Goal: Task Accomplishment & Management: Complete application form

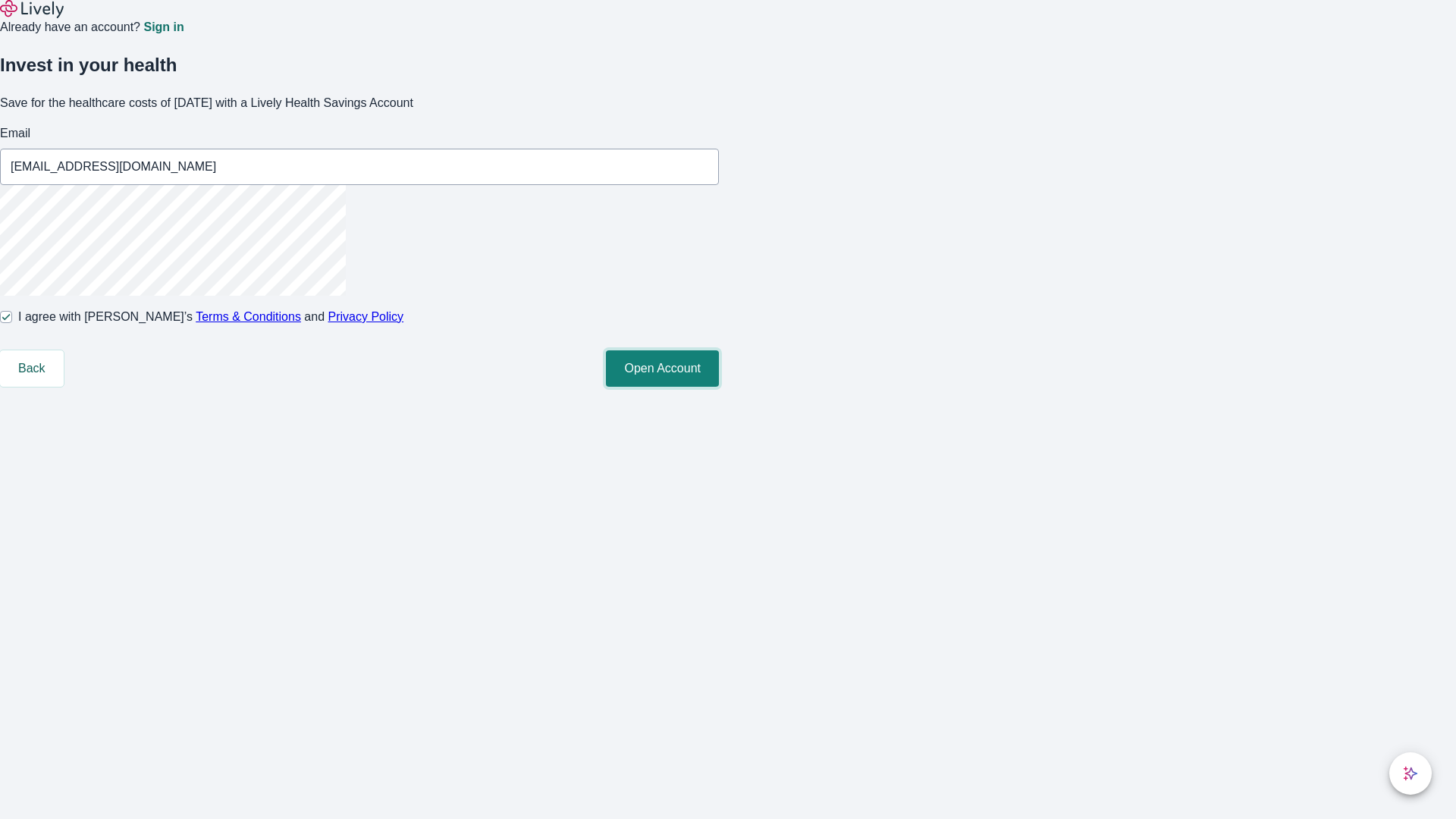
click at [719, 387] on button "Open Account" at bounding box center [662, 369] width 113 height 36
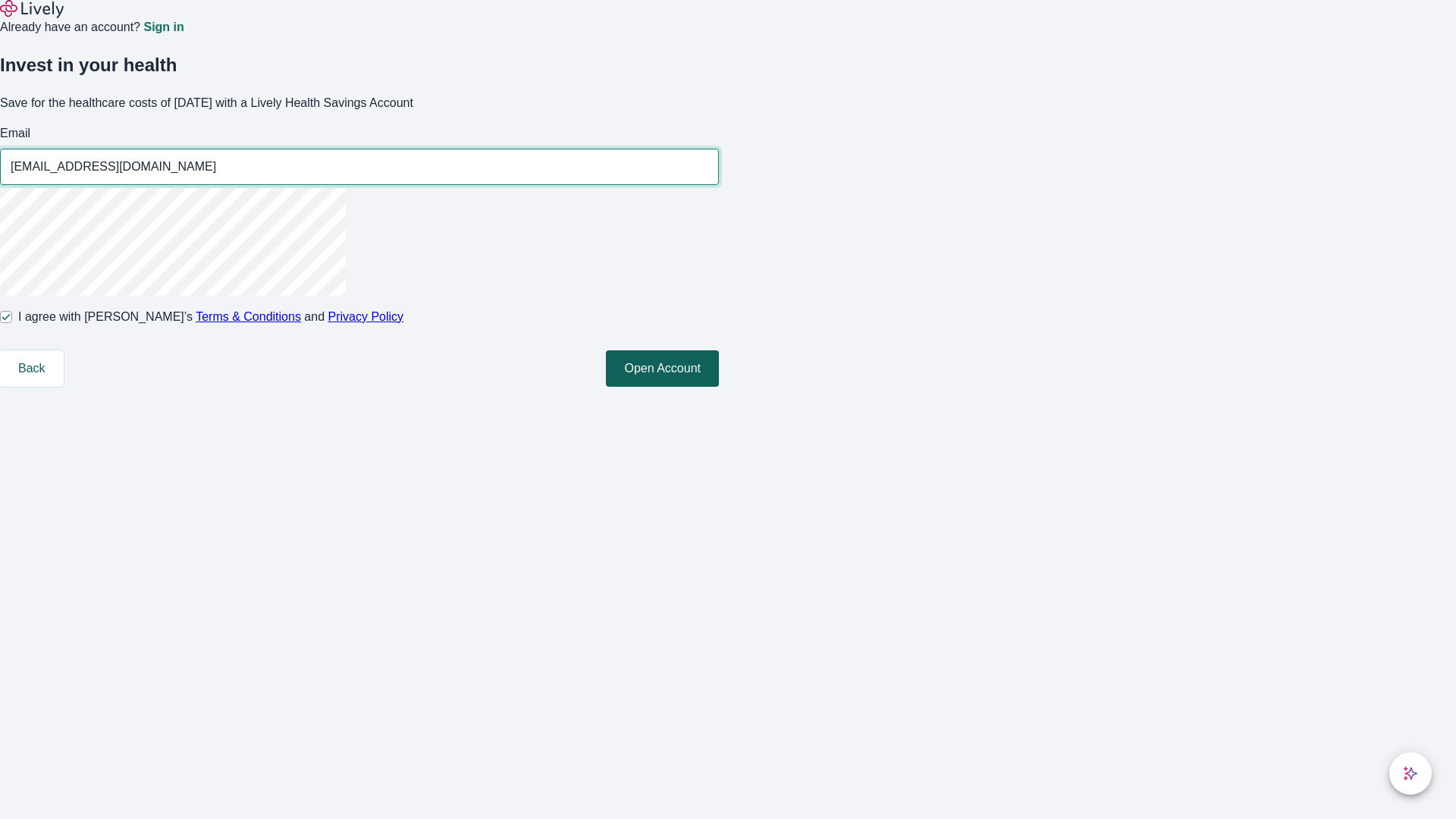
type input "[EMAIL_ADDRESS][DOMAIN_NAME]"
click at [12, 323] on input "I agree with Lively’s Terms & Conditions and Privacy Policy" at bounding box center [6, 317] width 12 height 12
checkbox input "false"
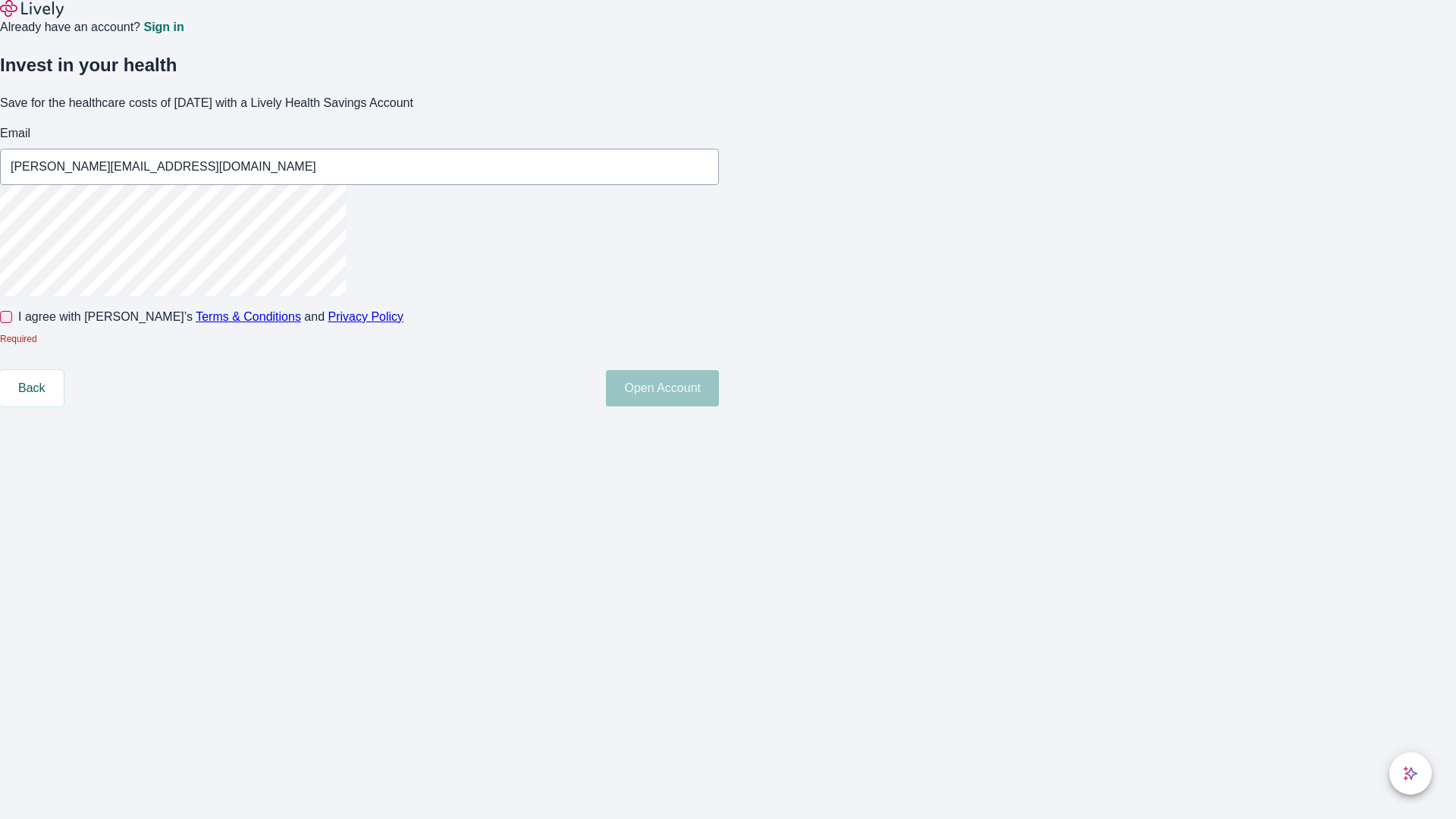
type input "[PERSON_NAME][EMAIL_ADDRESS][DOMAIN_NAME]"
click at [12, 323] on input "I agree with Lively’s Terms & Conditions and Privacy Policy" at bounding box center [6, 317] width 12 height 12
checkbox input "true"
click at [719, 387] on button "Open Account" at bounding box center [662, 369] width 113 height 36
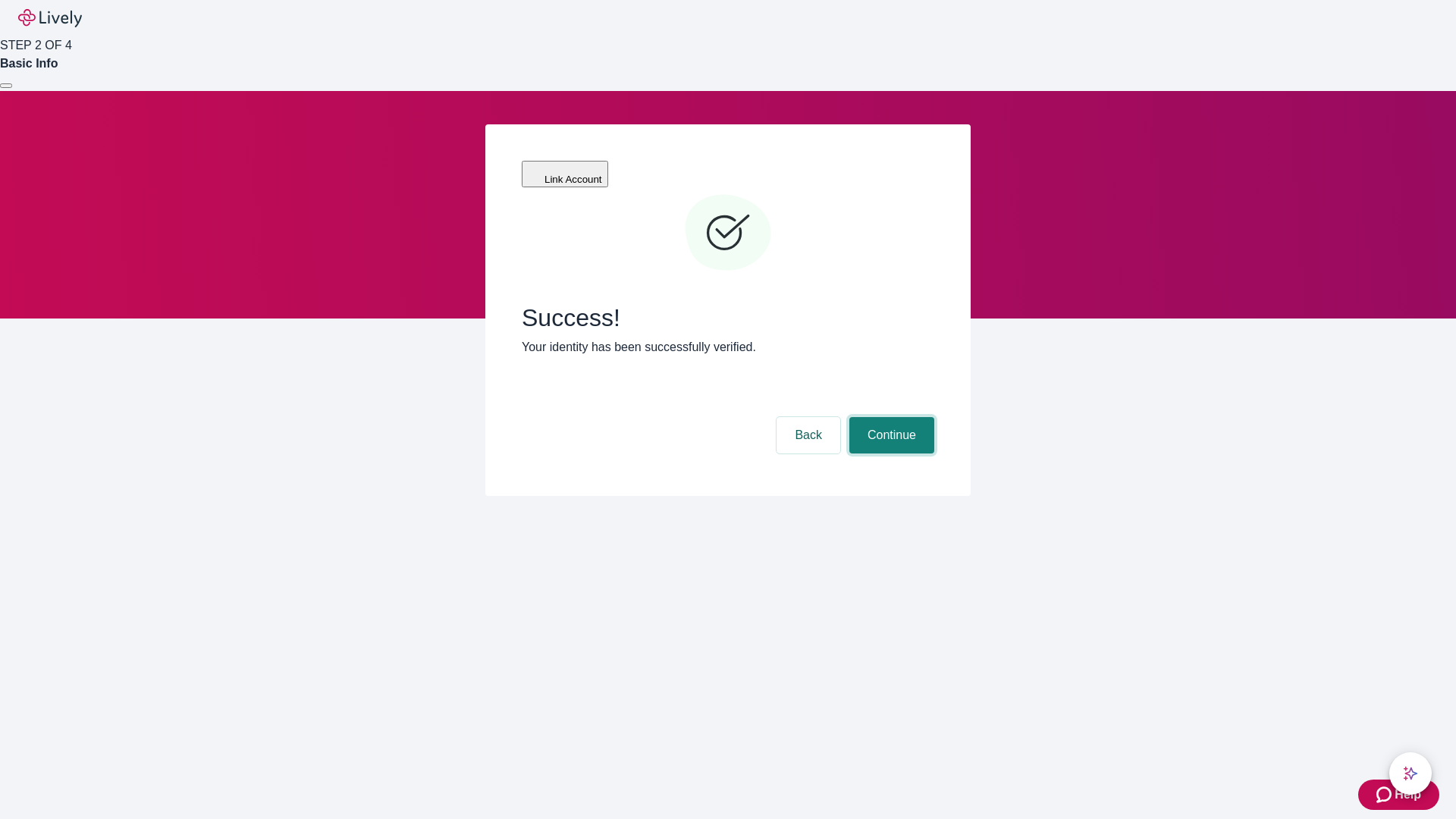
click at [890, 417] on button "Continue" at bounding box center [892, 436] width 85 height 36
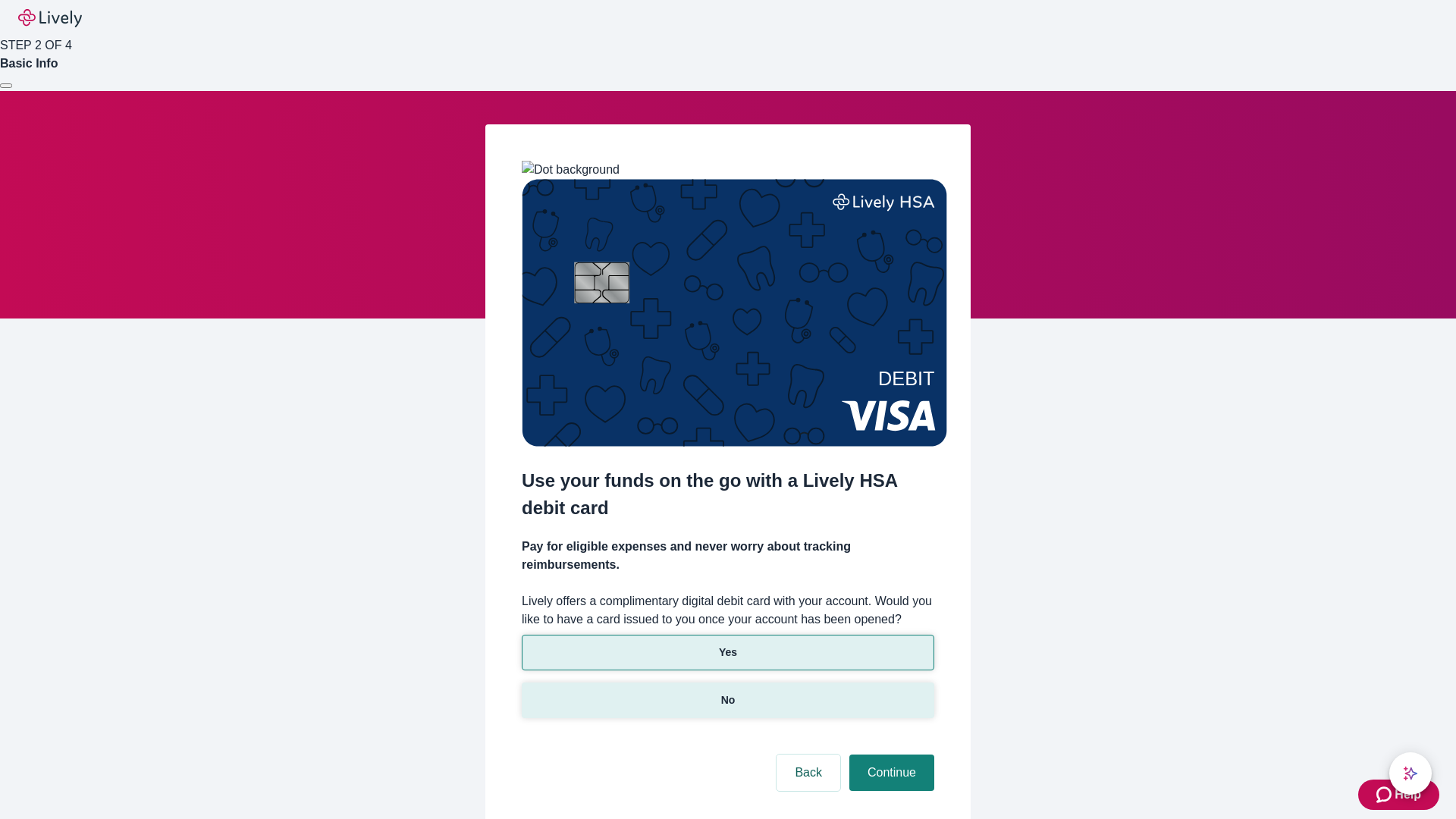
click at [727, 692] on p "No" at bounding box center [728, 700] width 14 height 16
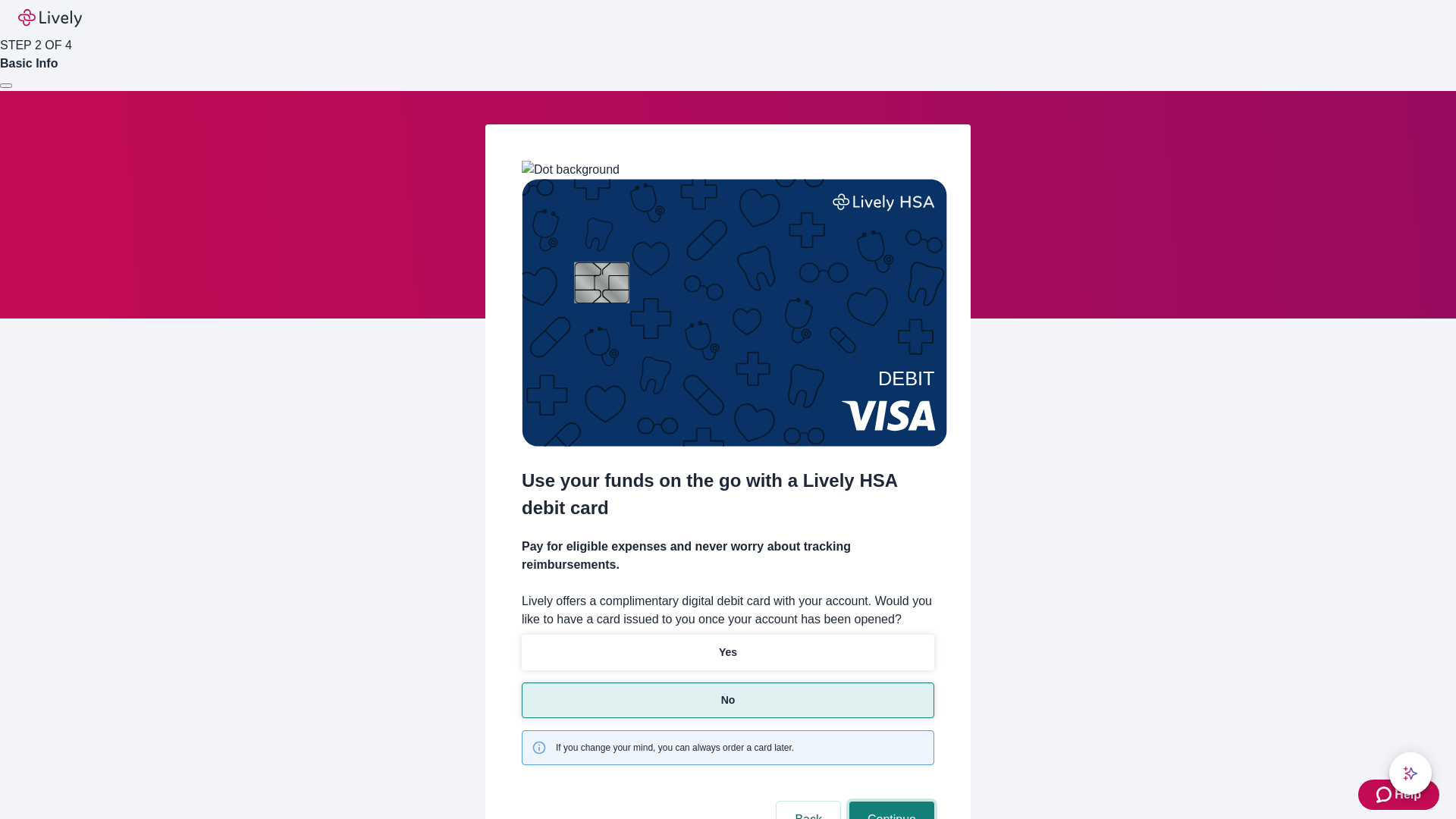
click at [890, 802] on button "Continue" at bounding box center [892, 820] width 85 height 36
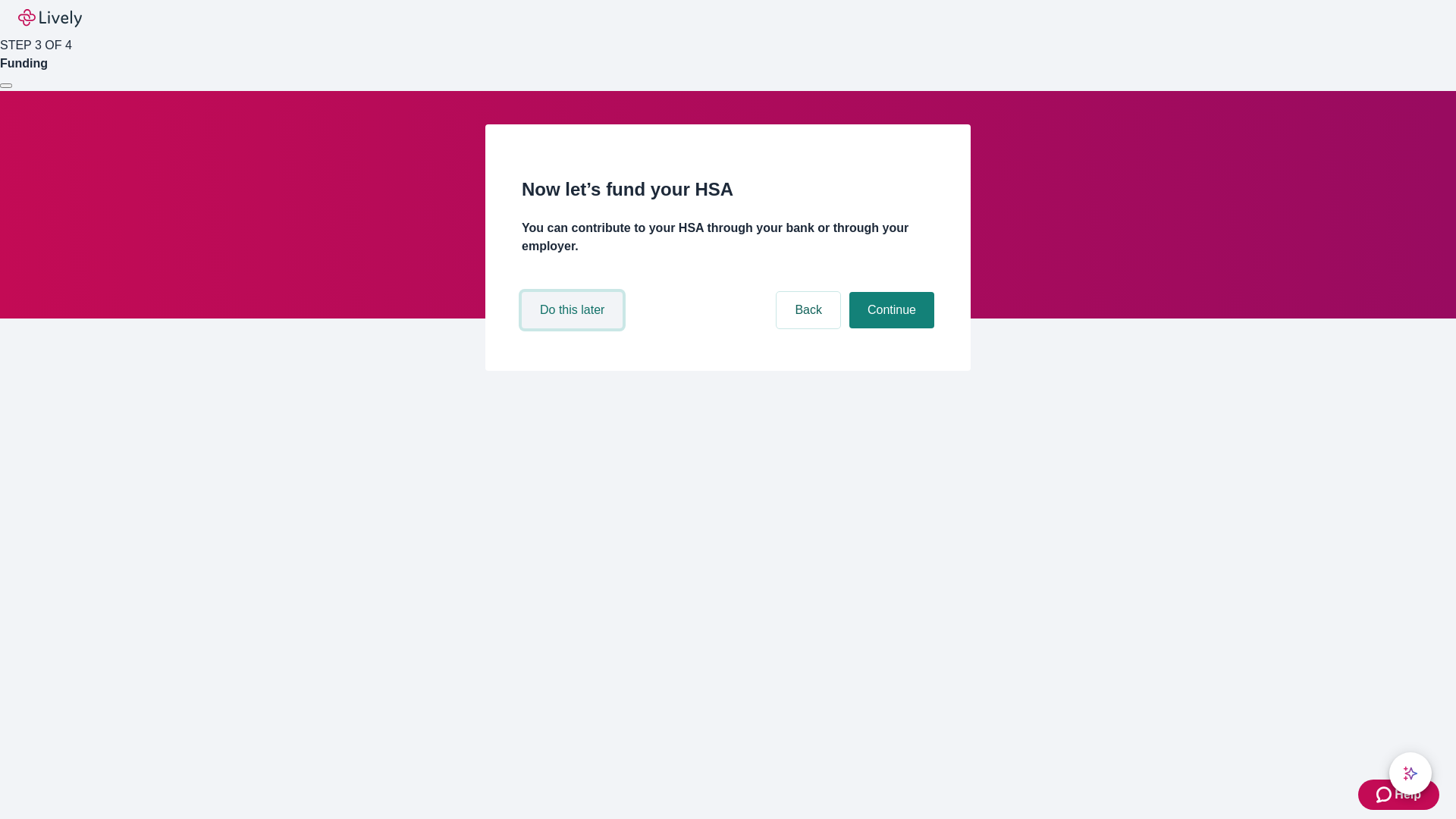
click at [574, 329] on button "Do this later" at bounding box center [572, 310] width 101 height 36
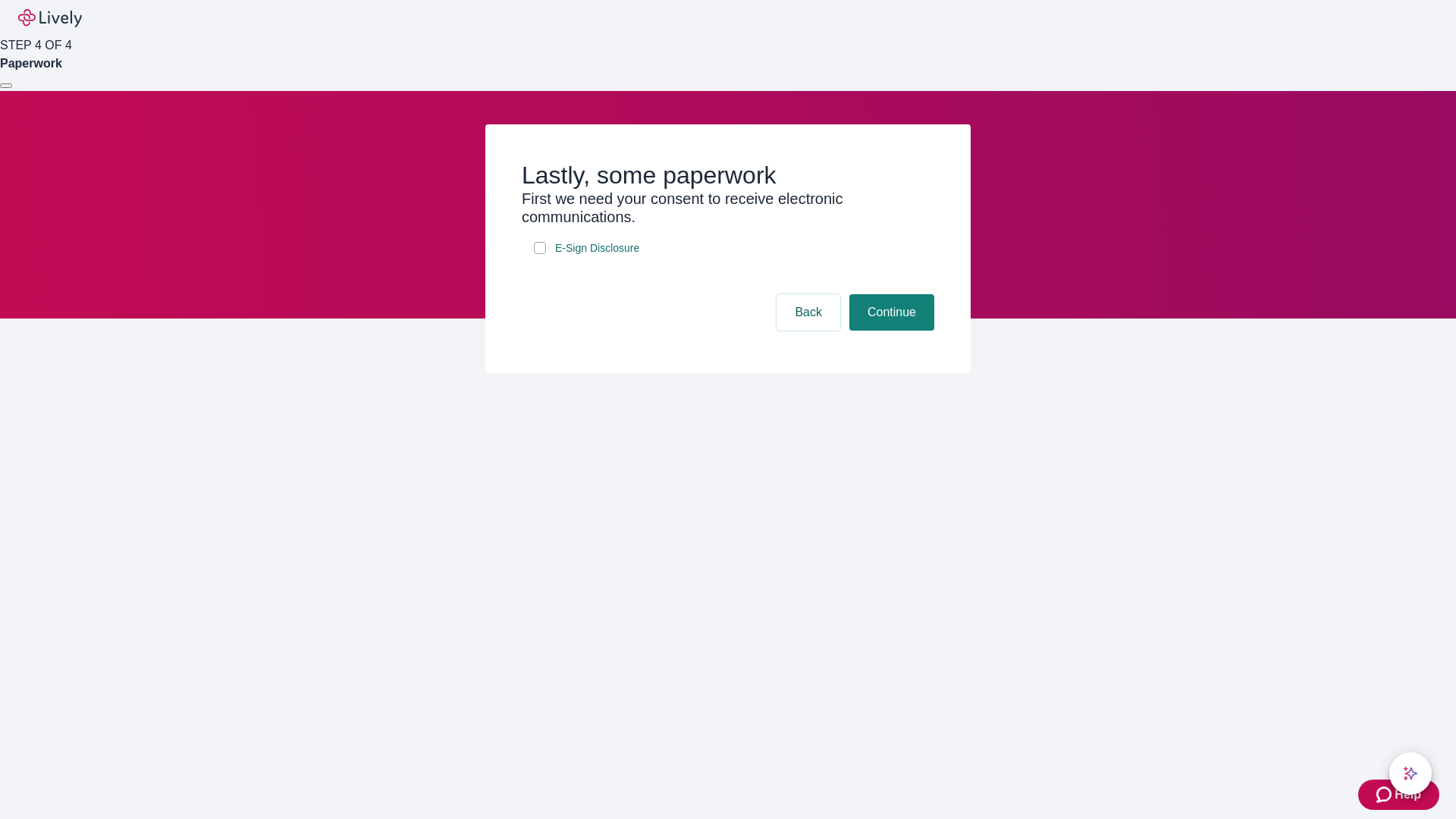
click at [540, 254] on input "E-Sign Disclosure" at bounding box center [540, 248] width 12 height 12
checkbox input "true"
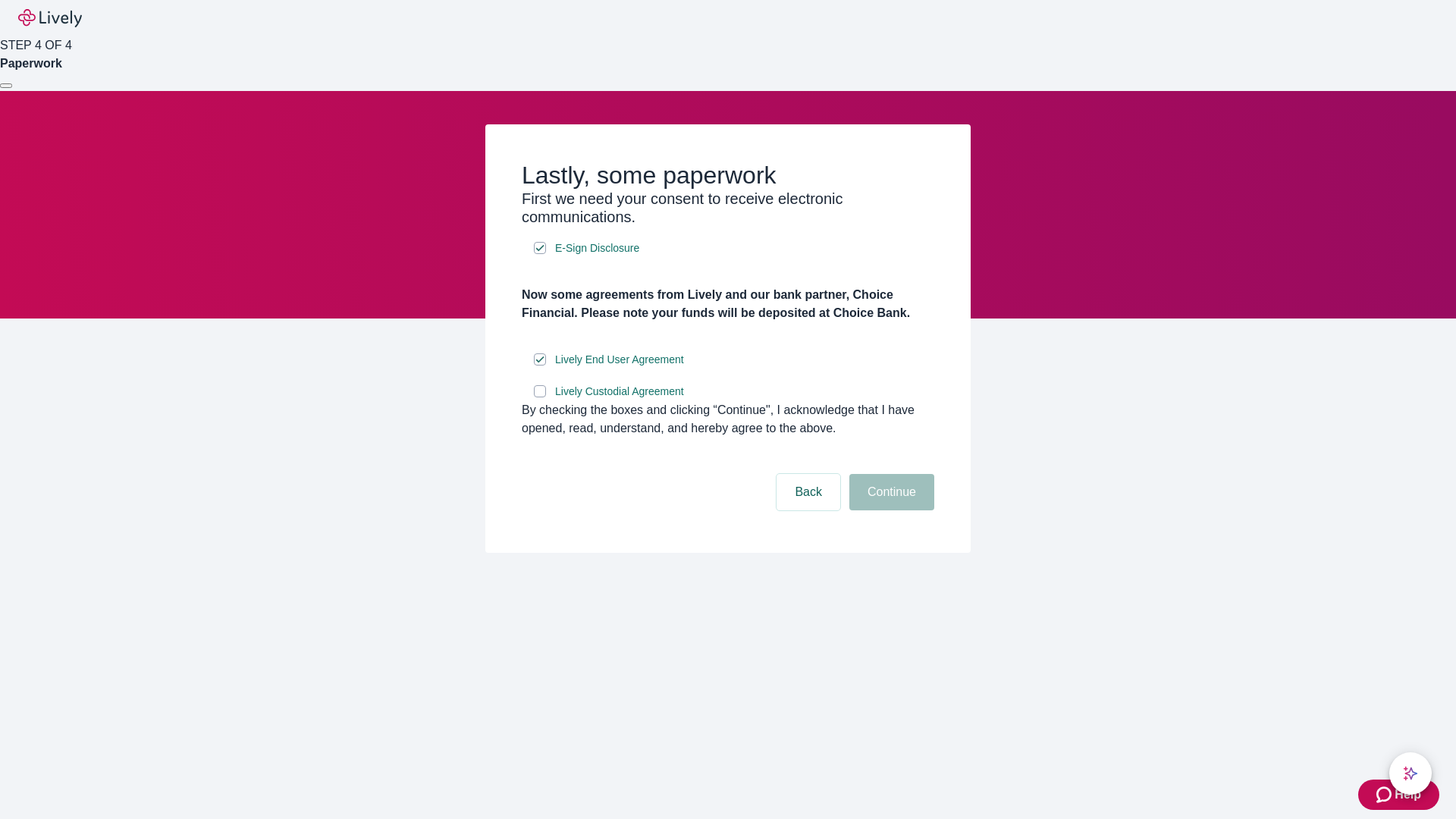
click at [540, 398] on input "Lively Custodial Agreement" at bounding box center [540, 392] width 12 height 12
checkbox input "true"
click at [890, 510] on button "Continue" at bounding box center [892, 493] width 85 height 36
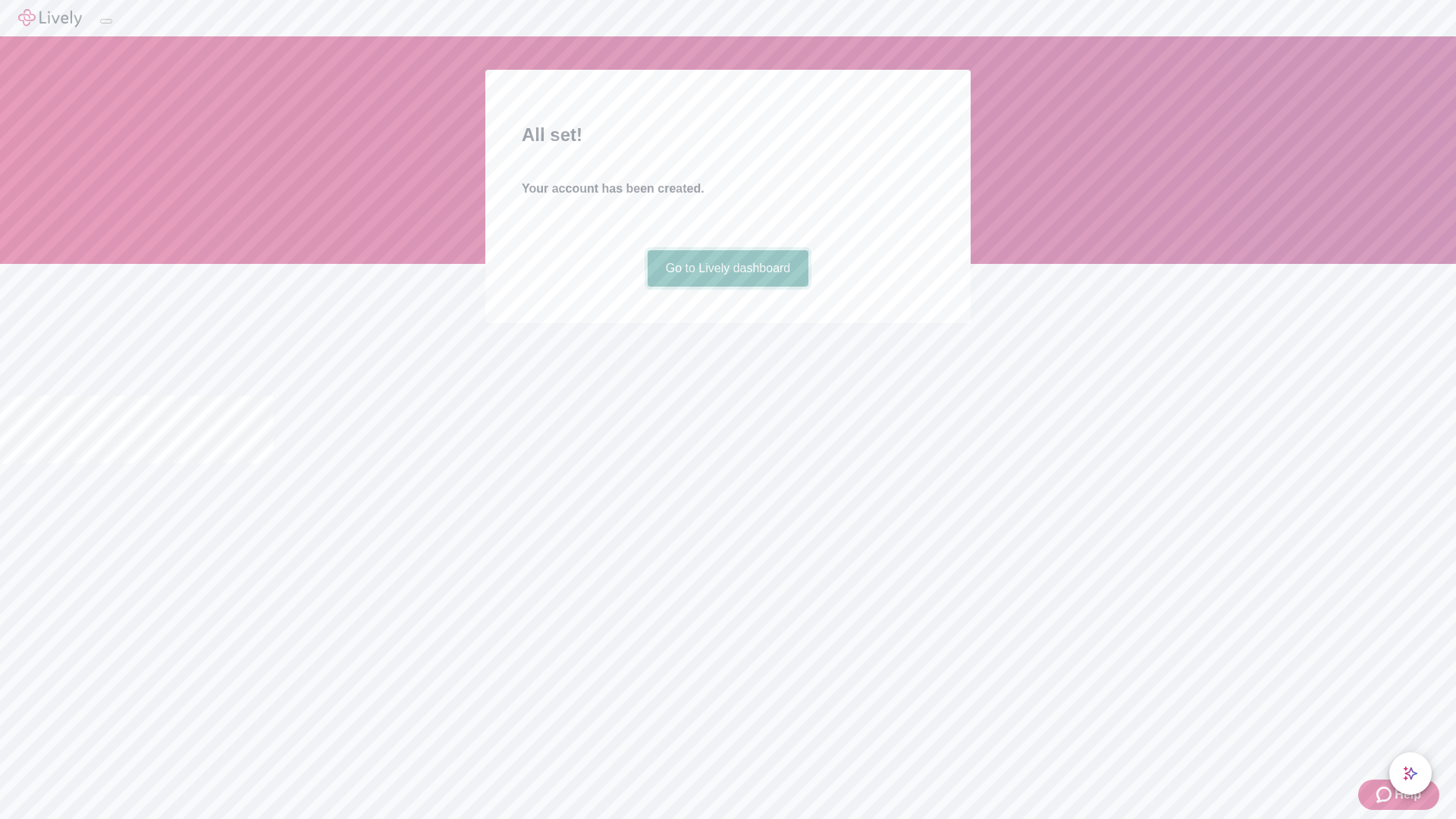
click at [727, 287] on link "Go to Lively dashboard" at bounding box center [728, 269] width 162 height 36
